Goal: Find specific page/section: Find specific page/section

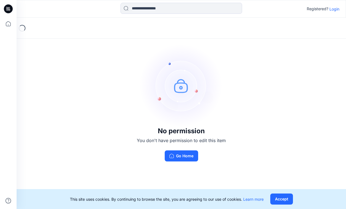
click at [271, 65] on div "No permission You don't have permission to edit this item Go Home" at bounding box center [181, 103] width 329 height 170
click at [336, 10] on p "Login" at bounding box center [334, 9] width 10 height 6
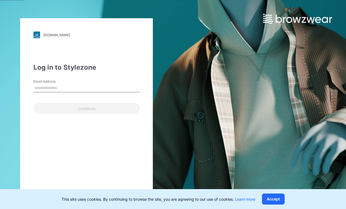
click at [68, 89] on input "Email Address" at bounding box center [86, 88] width 106 height 8
type input "**********"
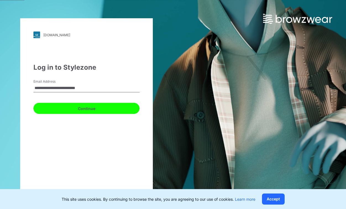
click at [71, 107] on button "Continue" at bounding box center [86, 108] width 106 height 11
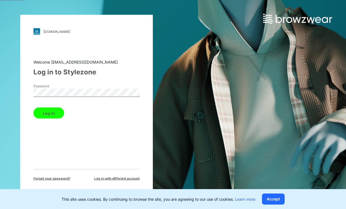
click at [52, 113] on button "Log in" at bounding box center [48, 112] width 31 height 11
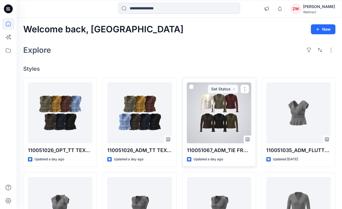
click at [244, 101] on div at bounding box center [219, 112] width 64 height 61
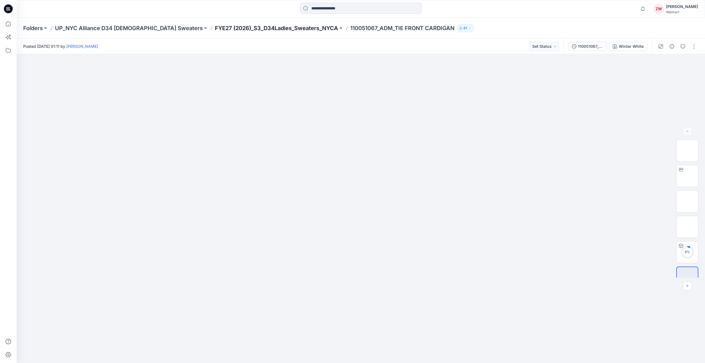
click at [261, 29] on p "FYE27 (2026)_S3_D34Ladies_Sweaters_NYCA" at bounding box center [276, 28] width 123 height 8
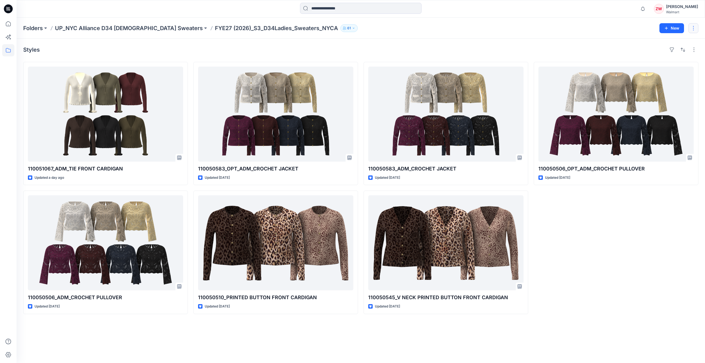
click at [345, 28] on button "button" at bounding box center [693, 28] width 10 height 10
click at [345, 23] on div "Folders UP_NYC Alliance D34 [DEMOGRAPHIC_DATA] Sweaters FYE27 (2026)_S3_D34Ladi…" at bounding box center [361, 28] width 688 height 21
click at [68, 27] on p "UP_NYC Alliance D34 [DEMOGRAPHIC_DATA] Sweaters" at bounding box center [129, 28] width 148 height 8
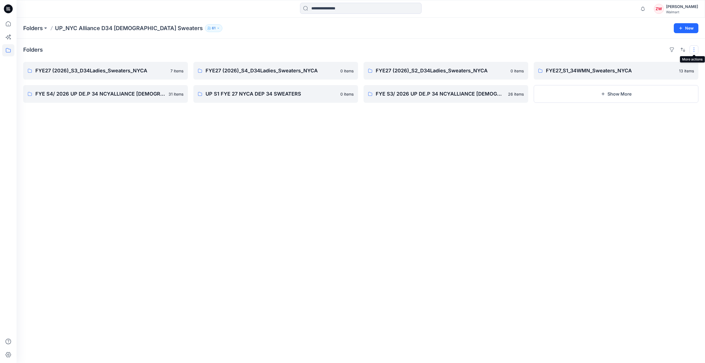
click at [345, 48] on button "button" at bounding box center [693, 49] width 9 height 9
click at [345, 50] on div "Folders Layout Grid Large Grid Folder View Compact Card Card View Card Info" at bounding box center [360, 49] width 675 height 9
click at [123, 70] on p "FYE27 (2026)_S3_D34Ladies_Sweaters_NYCA" at bounding box center [104, 71] width 139 height 8
